Goal: Task Accomplishment & Management: Use online tool/utility

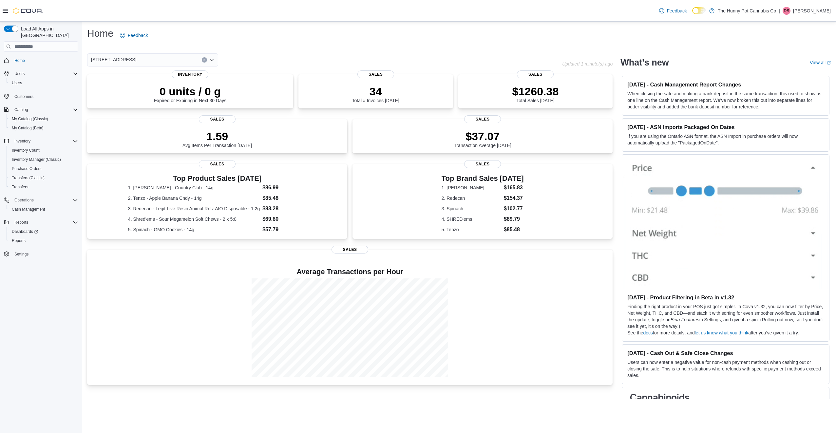
click at [203, 60] on icon "Clear input" at bounding box center [204, 60] width 3 height 3
type input "**"
click at [143, 78] on span "980 Burnhamthorpe Rd E" at bounding box center [142, 80] width 52 height 7
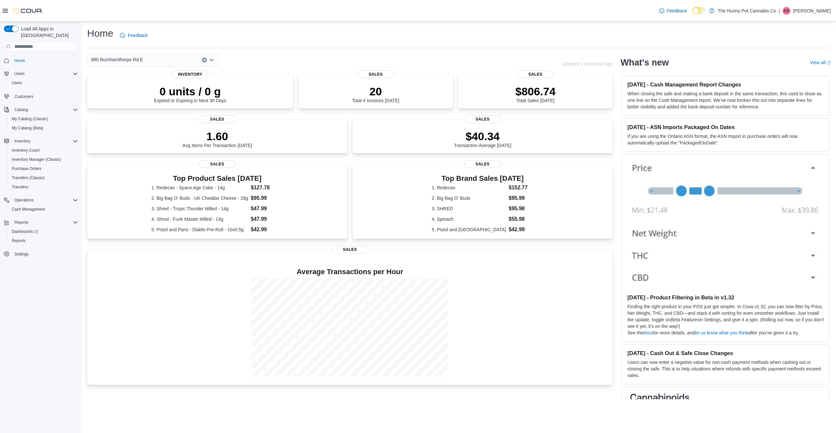
click at [204, 60] on icon "Clear input" at bounding box center [204, 60] width 3 height 3
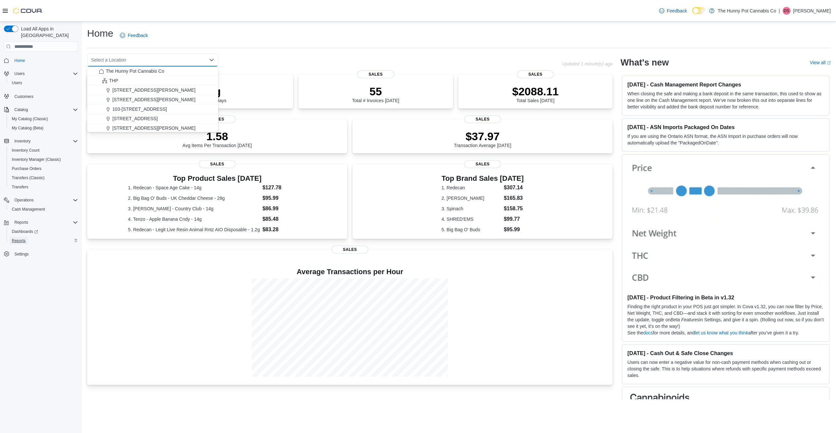
click at [22, 238] on span "Reports" at bounding box center [19, 241] width 14 height 8
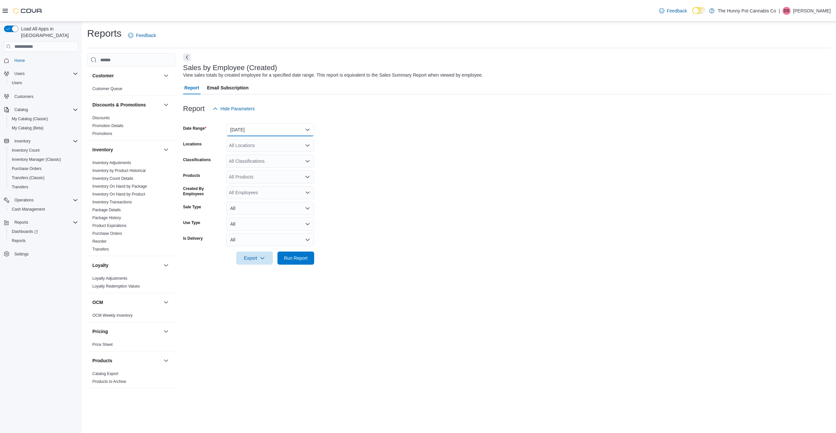
click at [263, 135] on button "Yesterday" at bounding box center [270, 129] width 88 height 13
click at [258, 156] on span "Today" at bounding box center [274, 156] width 75 height 8
click at [297, 256] on span "Run Report" at bounding box center [296, 258] width 24 height 7
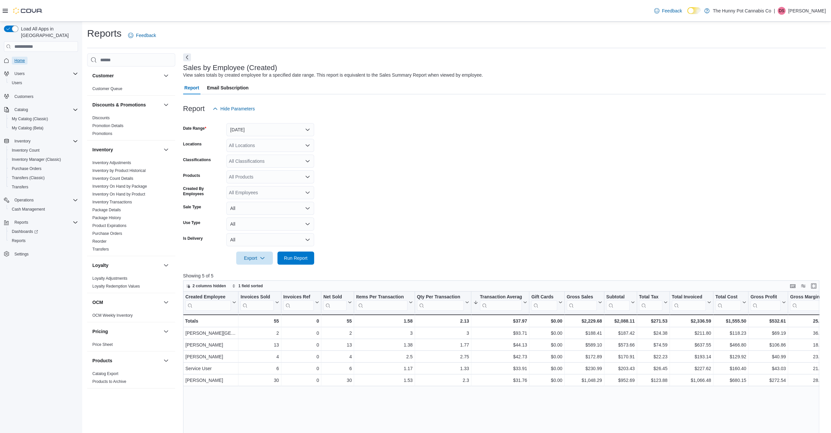
click at [26, 57] on link "Home" at bounding box center [20, 61] width 16 height 8
